Goal: Find specific page/section: Find specific page/section

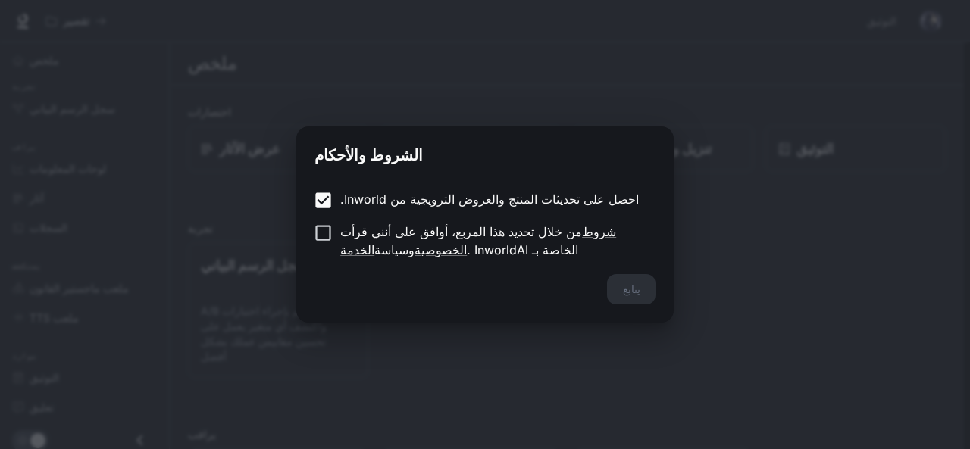
click at [598, 266] on div "احصل على تحديثات المنتج والعروض الترويجية من Inworld. من خلال تحديد هذا المربع،…" at bounding box center [484, 226] width 377 height 96
click at [630, 276] on button "يتابع" at bounding box center [631, 289] width 48 height 30
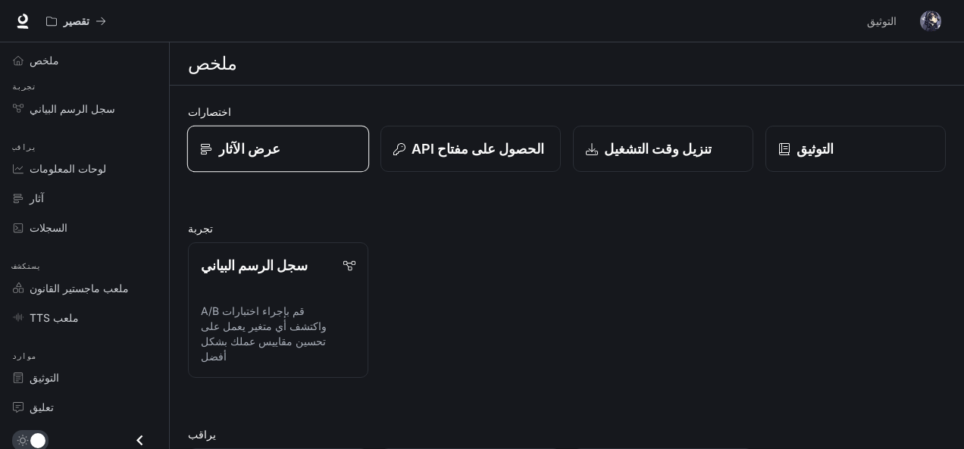
click at [275, 157] on div "عرض الآثار" at bounding box center [278, 149] width 156 height 20
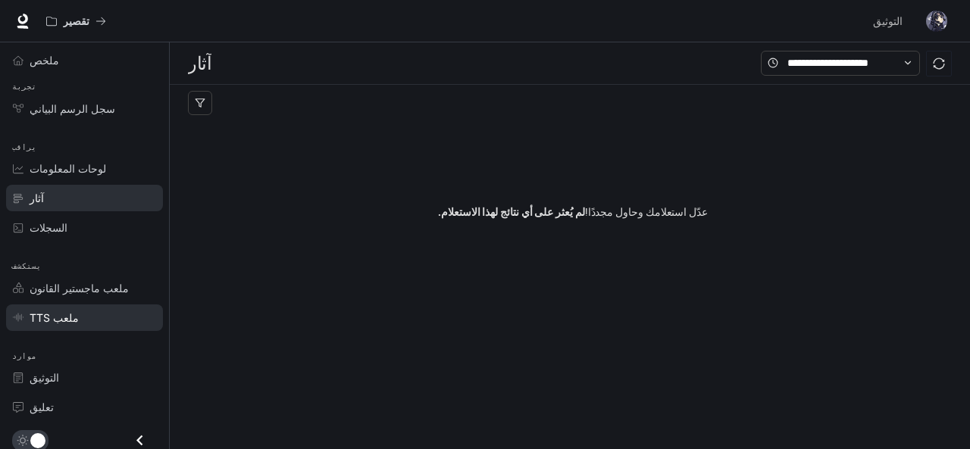
click at [96, 320] on div "ملعب TTS" at bounding box center [93, 318] width 127 height 16
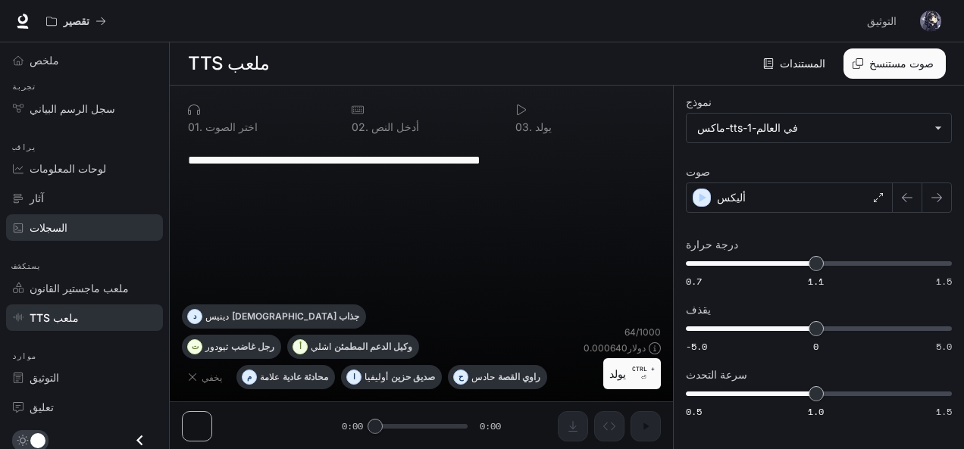
click at [62, 230] on div "السجلات" at bounding box center [93, 228] width 127 height 16
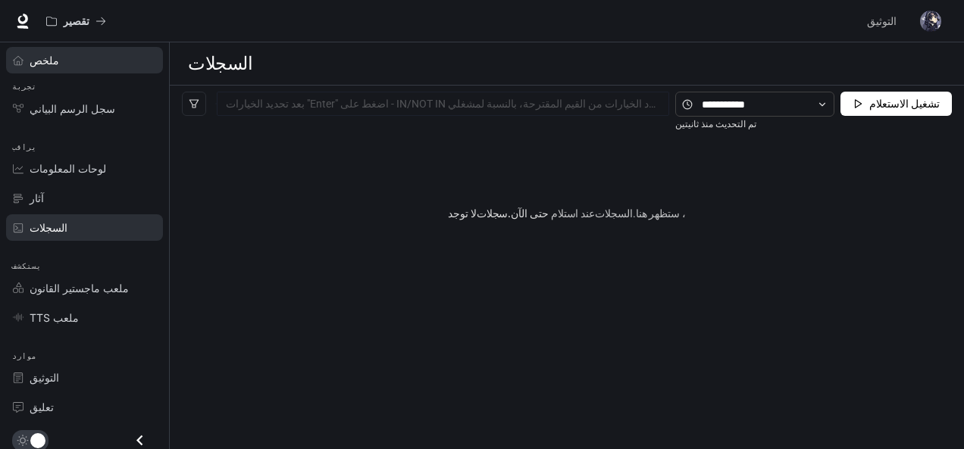
click at [86, 62] on div "ملخص" at bounding box center [93, 60] width 127 height 16
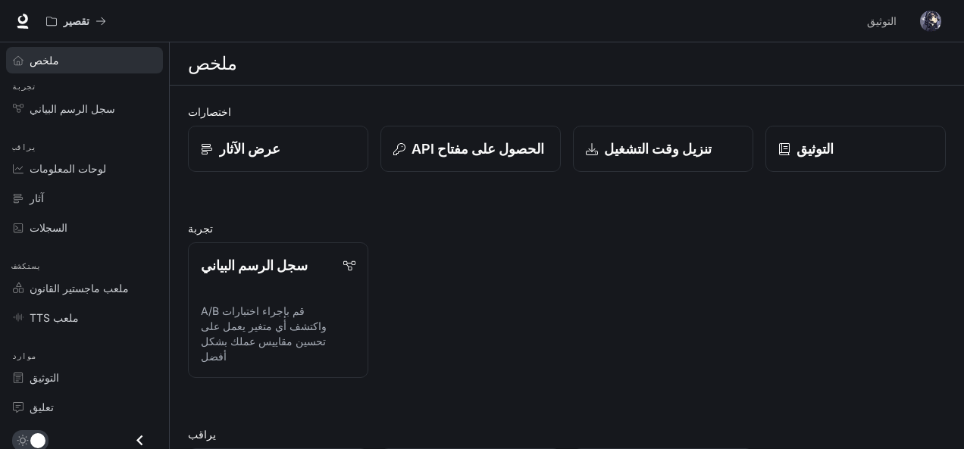
click at [295, 66] on div "ملخص" at bounding box center [567, 63] width 758 height 30
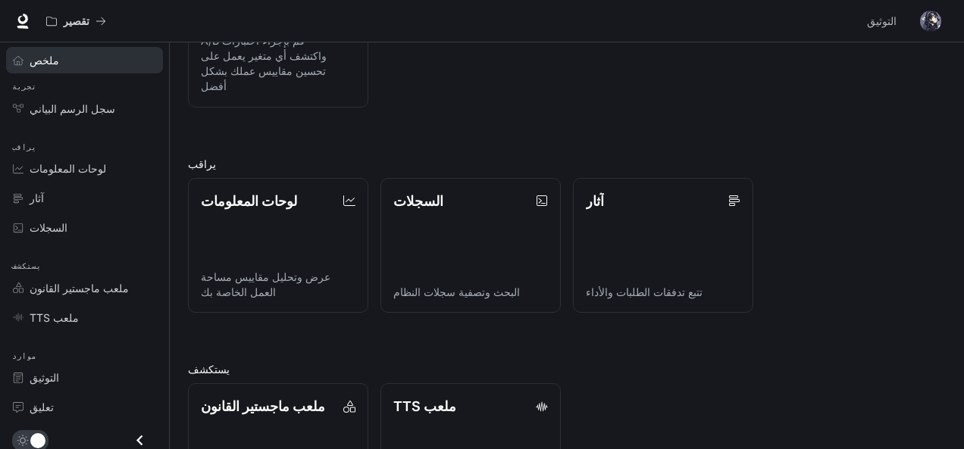
scroll to position [358, 0]
